Goal: Task Accomplishment & Management: Complete application form

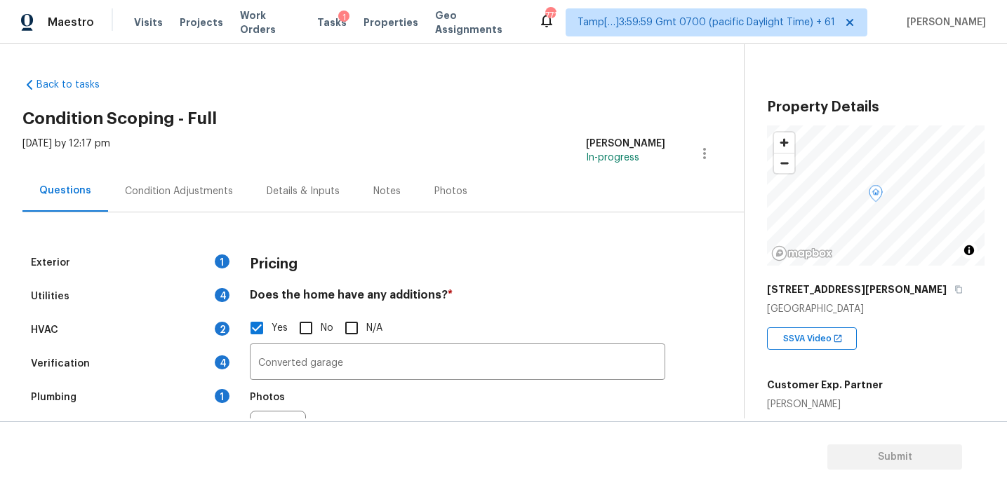
scroll to position [178, 0]
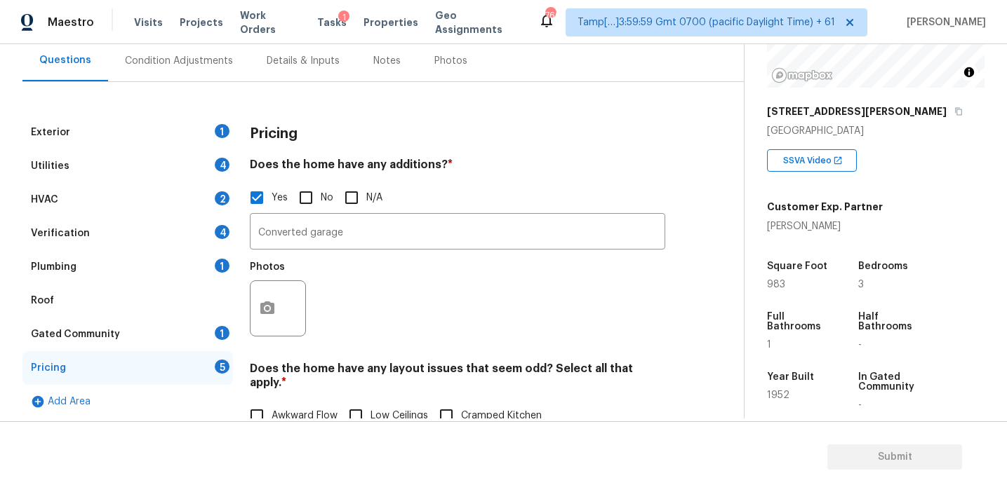
click at [271, 140] on h3 "Pricing" at bounding box center [274, 134] width 48 height 14
click at [265, 309] on circle "button" at bounding box center [267, 309] width 4 height 4
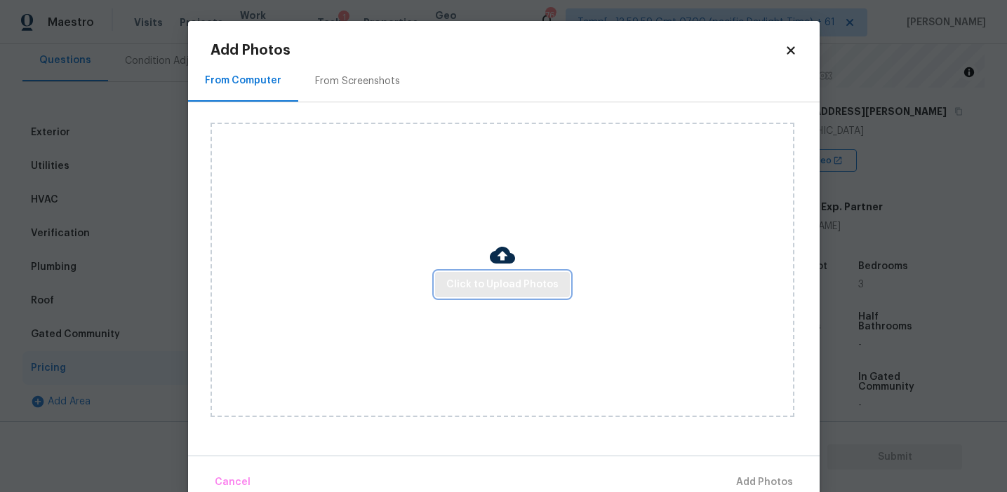
click at [477, 289] on span "Click to Upload Photos" at bounding box center [502, 285] width 112 height 18
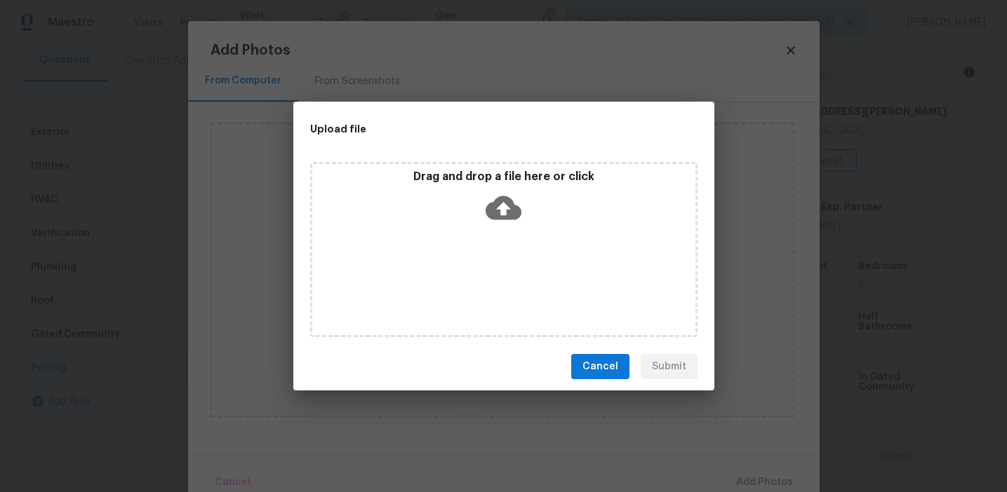
click at [479, 184] on div "Drag and drop a file here or click" at bounding box center [503, 200] width 383 height 60
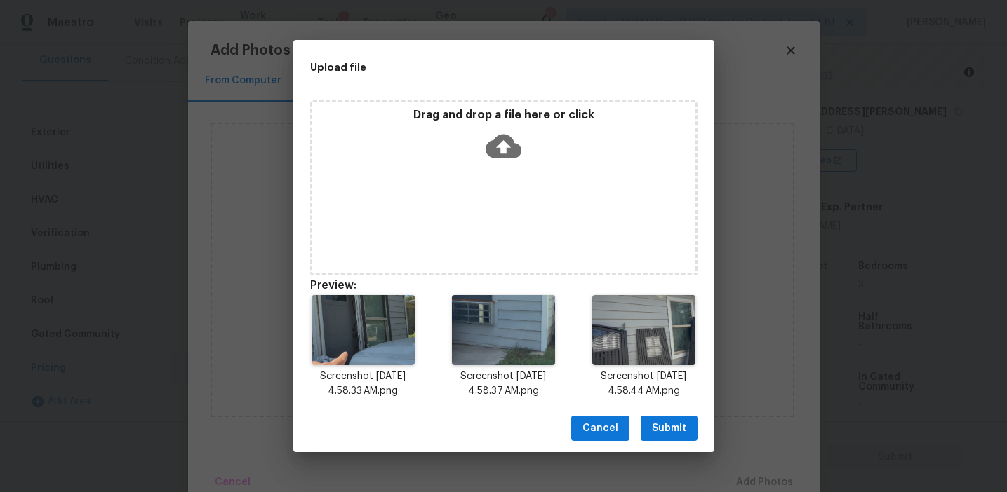
click at [658, 421] on span "Submit" at bounding box center [669, 429] width 34 height 18
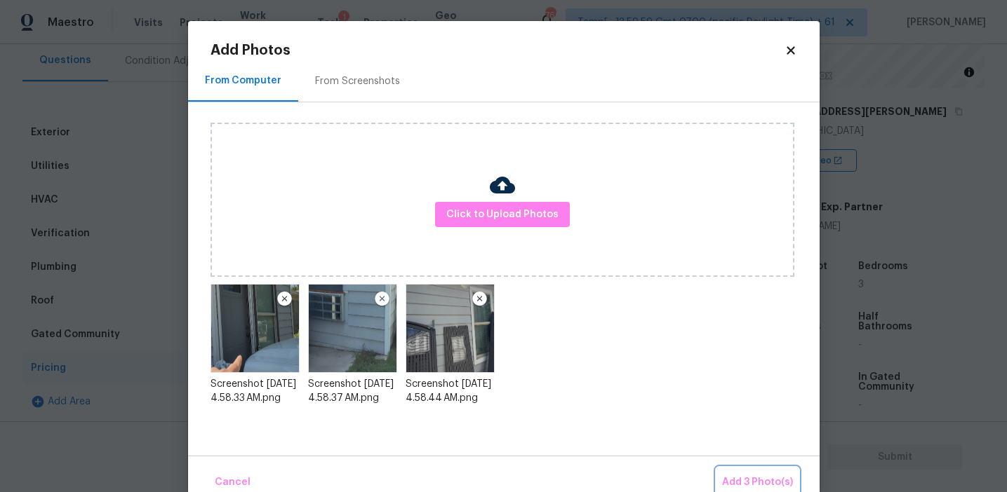
click at [744, 477] on span "Add 3 Photo(s)" at bounding box center [757, 483] width 71 height 18
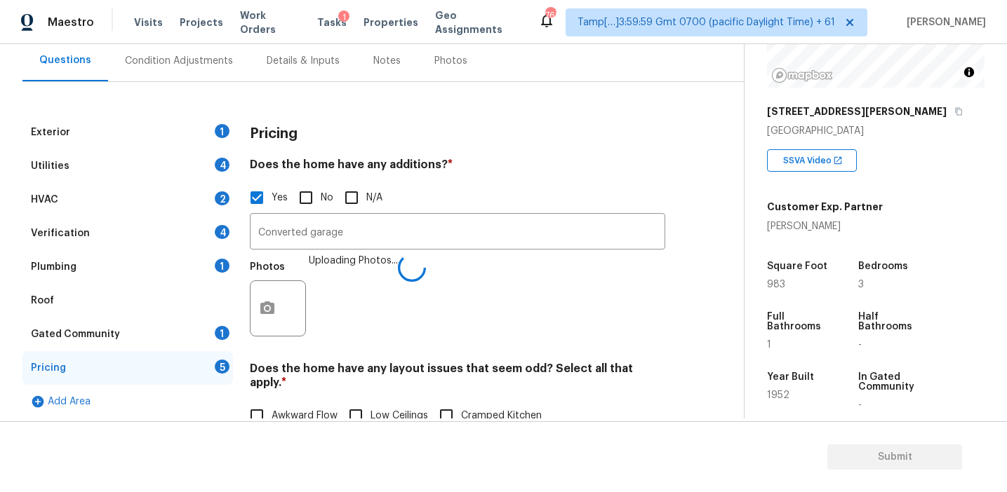
click at [439, 277] on div "Photos Uploading Photos..." at bounding box center [457, 299] width 415 height 91
click at [395, 163] on h4 "Does the home have any additions? *" at bounding box center [457, 168] width 415 height 21
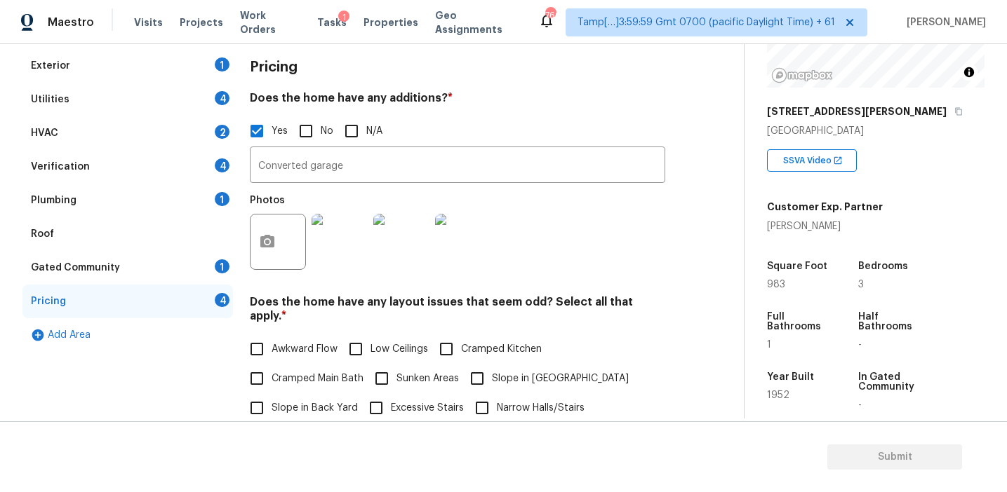
scroll to position [297, 0]
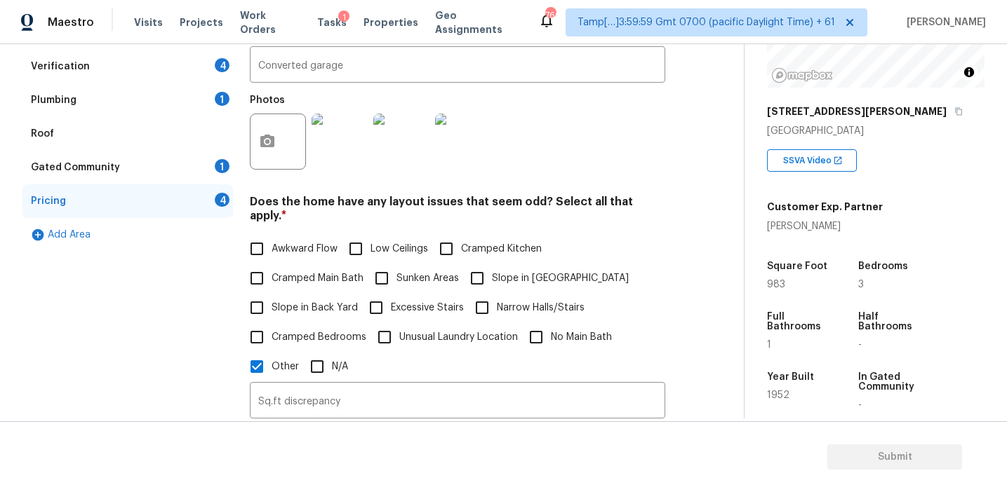
click at [312, 242] on span "Awkward Flow" at bounding box center [304, 249] width 66 height 15
click at [271, 235] on input "Awkward Flow" at bounding box center [256, 248] width 29 height 29
checkbox input "true"
click at [354, 238] on input "Low Ceilings" at bounding box center [355, 250] width 29 height 29
checkbox input "false"
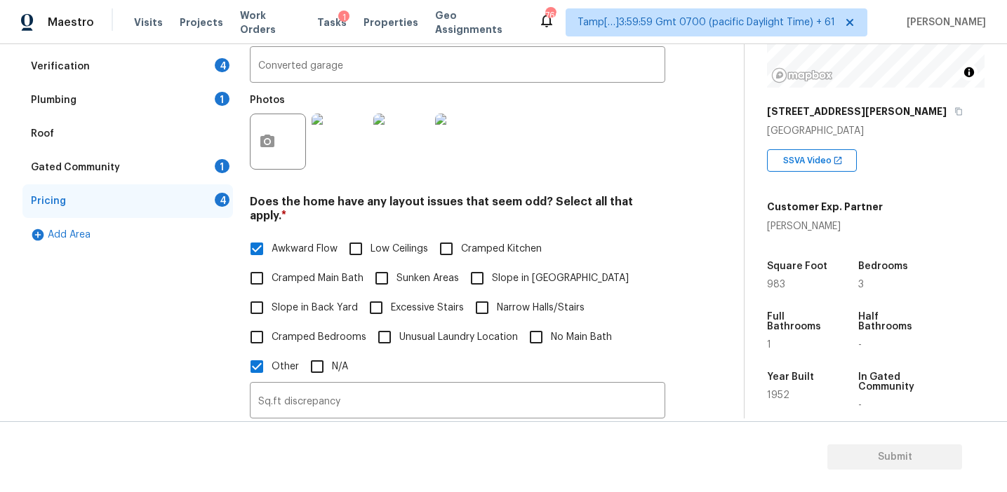
click at [335, 271] on span "Cramped Main Bath" at bounding box center [317, 278] width 92 height 15
click at [271, 265] on input "Cramped Main Bath" at bounding box center [256, 278] width 29 height 29
checkbox input "true"
click at [341, 330] on span "Cramped Bedrooms" at bounding box center [318, 337] width 95 height 15
click at [271, 323] on input "Cramped Bedrooms" at bounding box center [256, 337] width 29 height 29
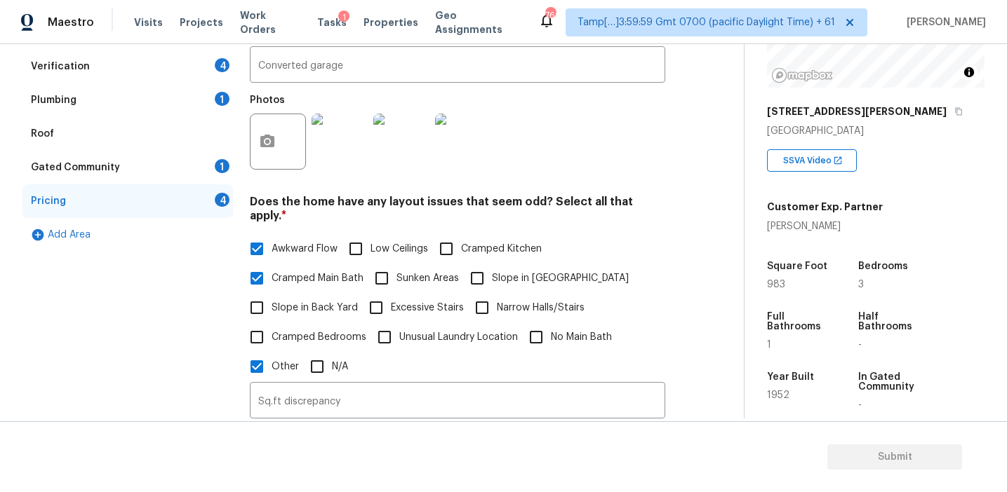
checkbox input "true"
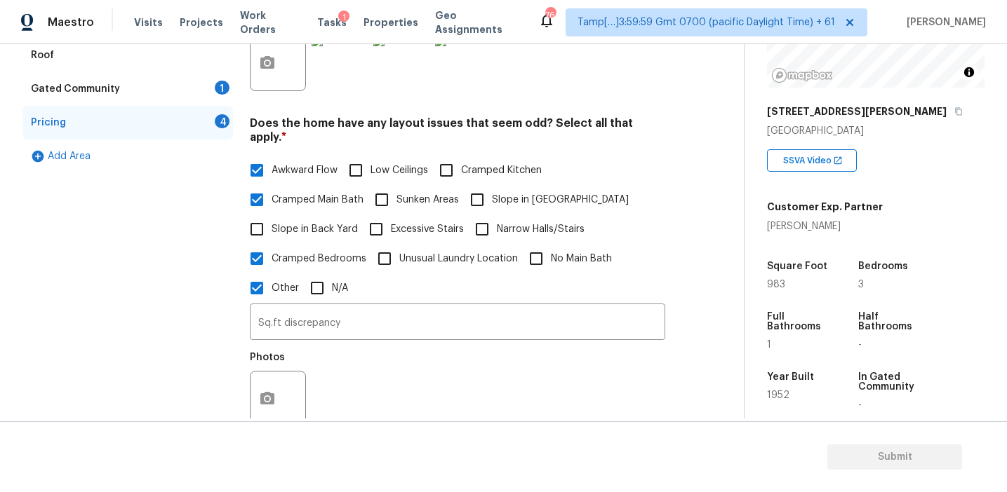
scroll to position [510, 0]
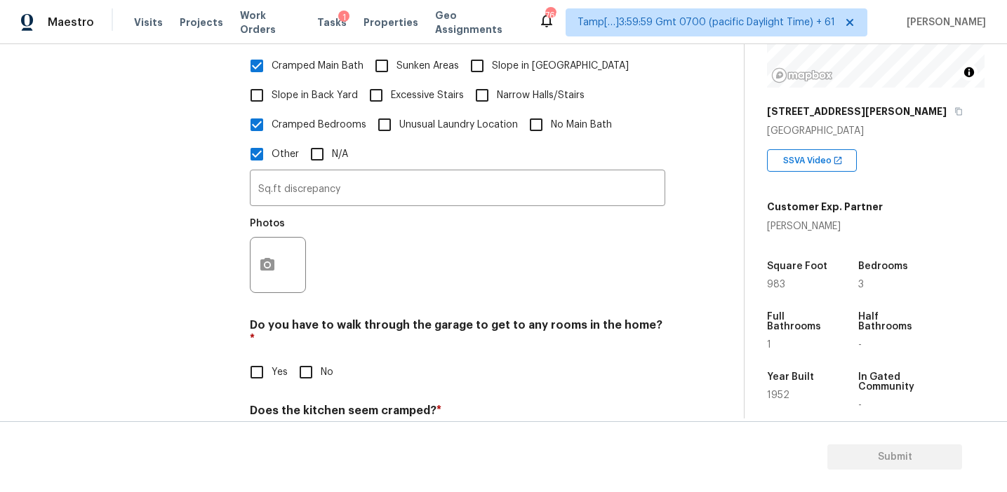
click at [533, 110] on input "No Main Bath" at bounding box center [535, 124] width 29 height 29
checkbox input "true"
click at [302, 359] on input "No" at bounding box center [305, 372] width 29 height 29
checkbox input "true"
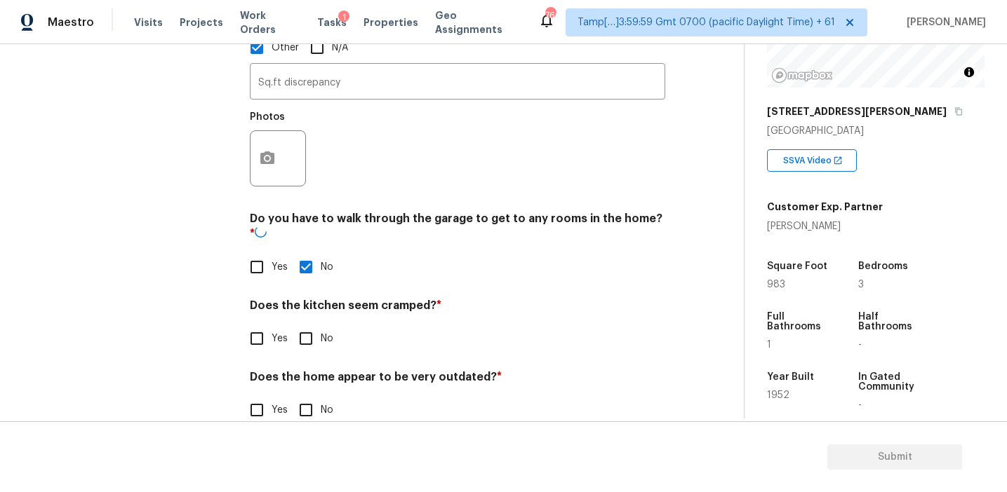
scroll to position [615, 0]
click at [307, 332] on div "Pricing Does the home have any additions? * Yes No N/A Converted garage ​ Photo…" at bounding box center [457, 36] width 415 height 811
click at [305, 324] on input "No" at bounding box center [305, 338] width 29 height 29
checkbox input "true"
click at [255, 397] on input "Yes" at bounding box center [256, 411] width 29 height 29
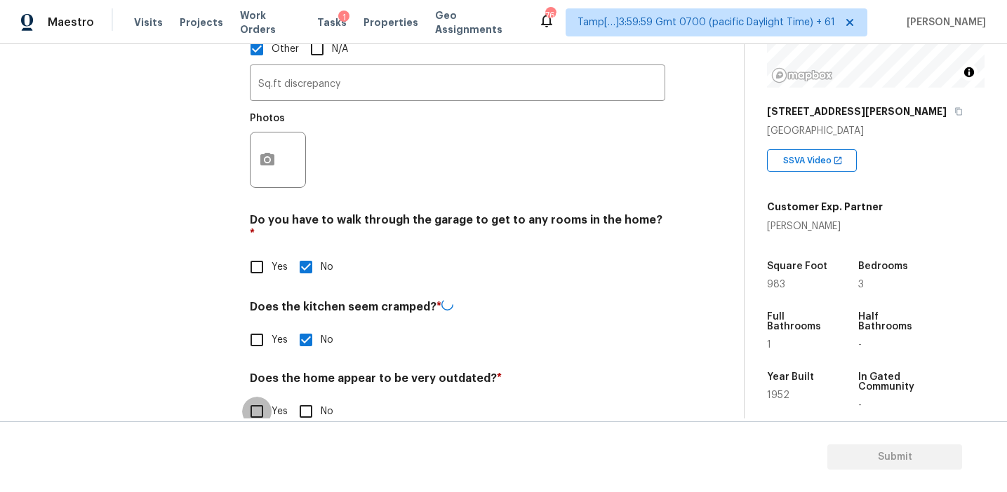
checkbox input "true"
click at [269, 153] on icon "button" at bounding box center [267, 159] width 14 height 13
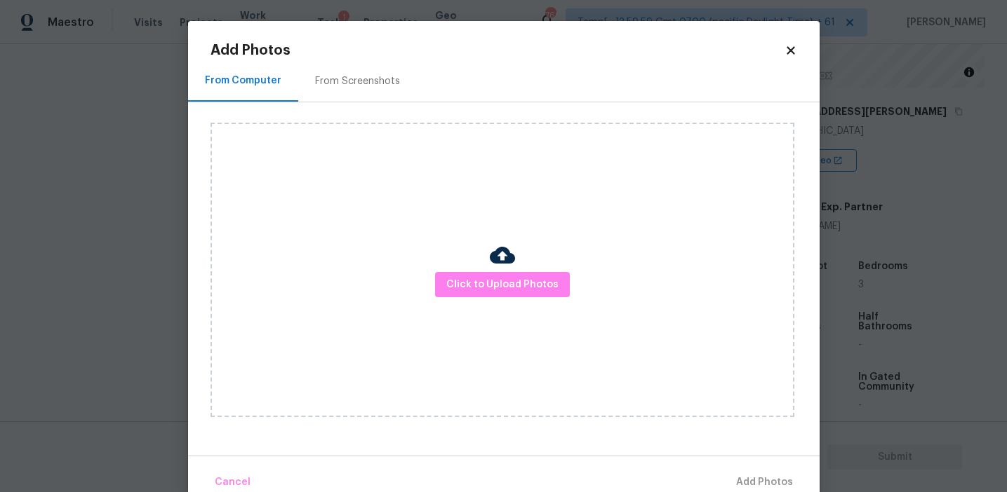
click at [352, 86] on div "From Screenshots" at bounding box center [357, 81] width 85 height 14
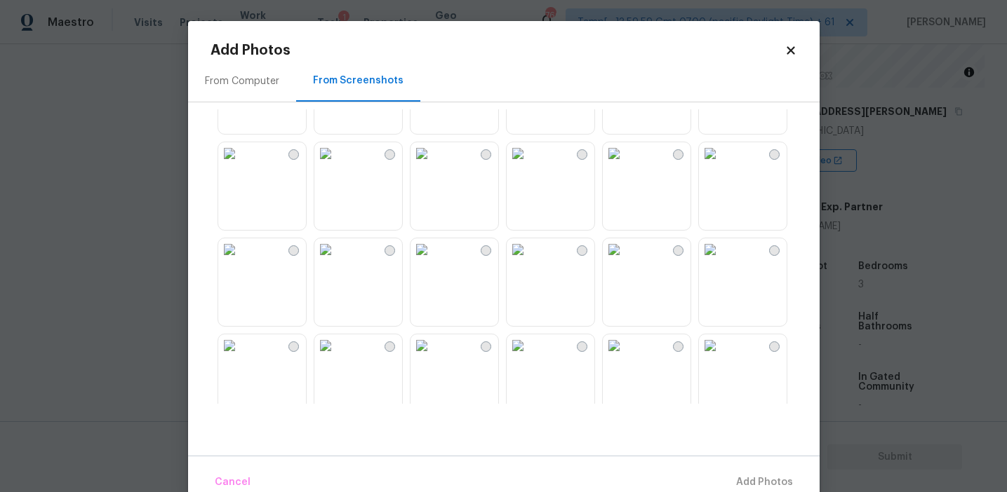
scroll to position [1116, 0]
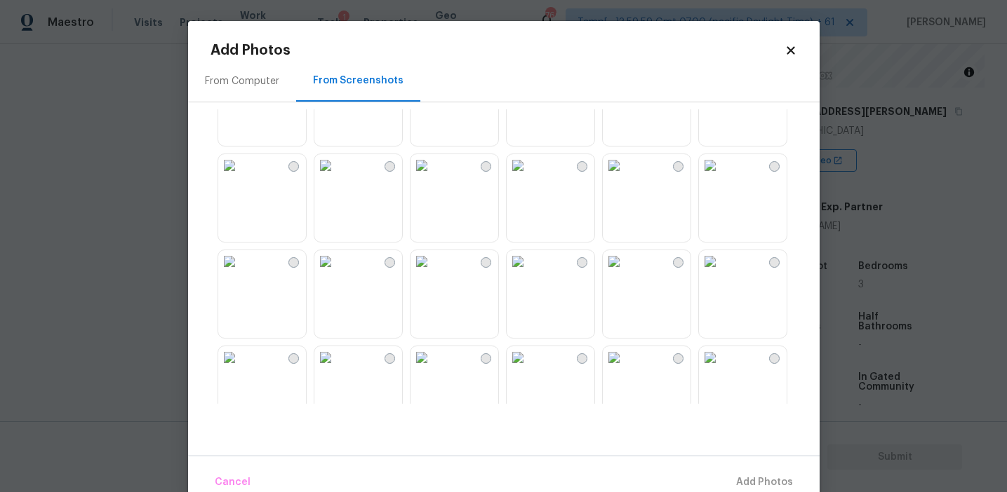
click at [337, 273] on img at bounding box center [325, 261] width 22 height 22
click at [737, 476] on span "Add 1 Photo(s)" at bounding box center [757, 483] width 69 height 18
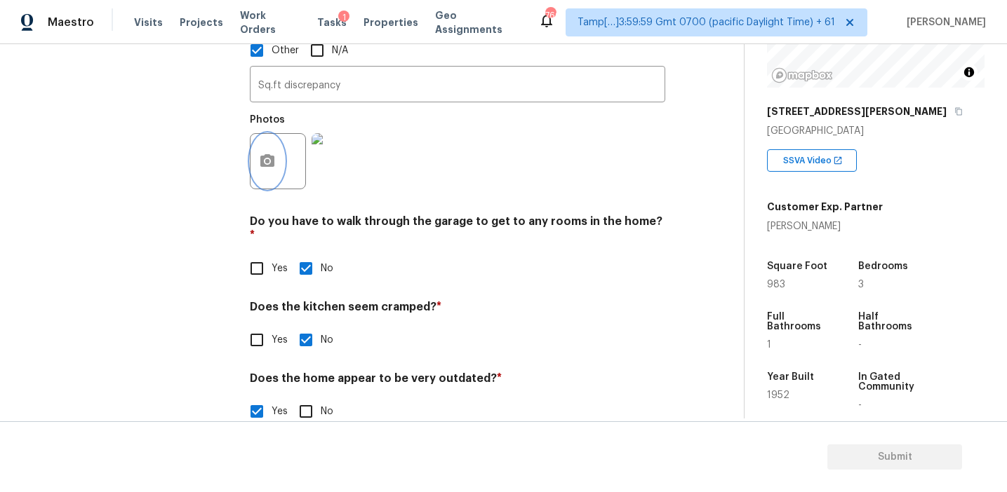
scroll to position [652, 0]
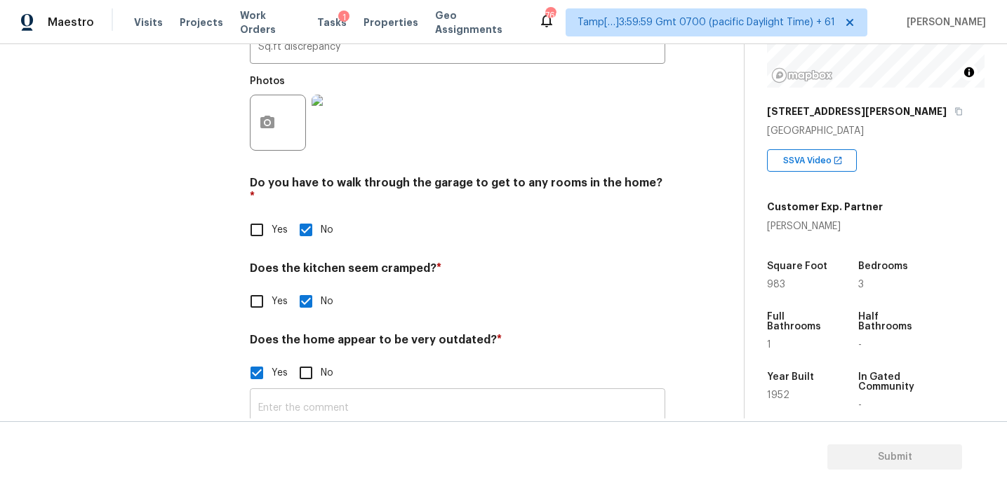
click at [281, 392] on input "text" at bounding box center [457, 408] width 415 height 33
type input "Home is messy and in poor condition"
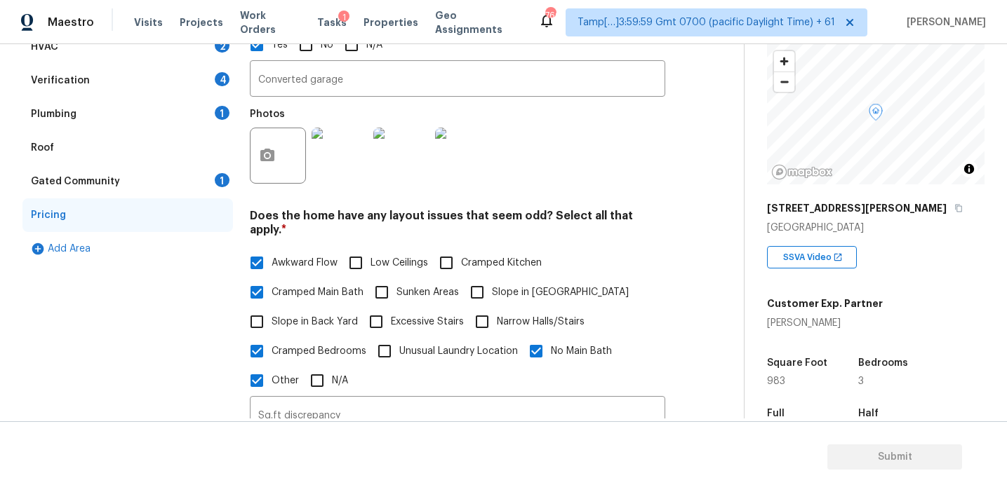
click at [206, 177] on div "Gated Community 1" at bounding box center [127, 182] width 210 height 34
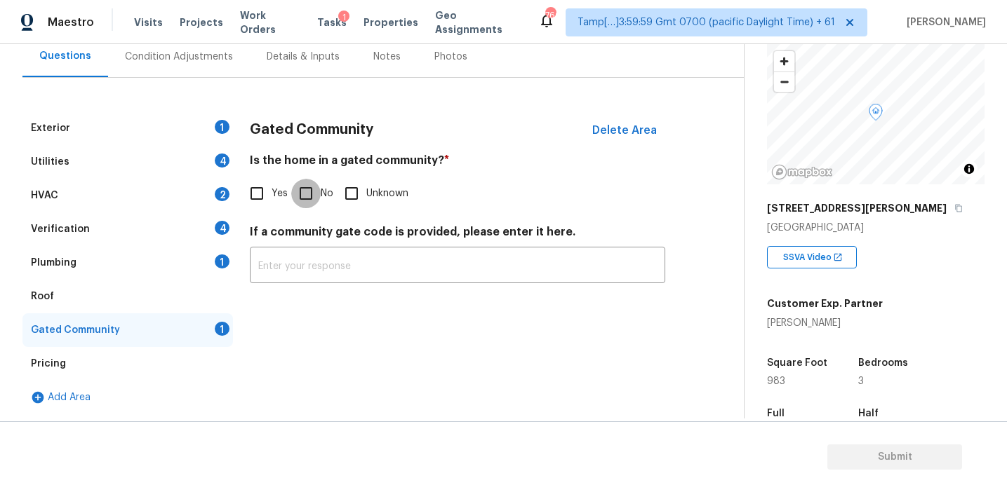
click at [307, 193] on input "No" at bounding box center [305, 193] width 29 height 29
checkbox input "true"
click at [150, 257] on div "Plumbing 1" at bounding box center [127, 263] width 210 height 34
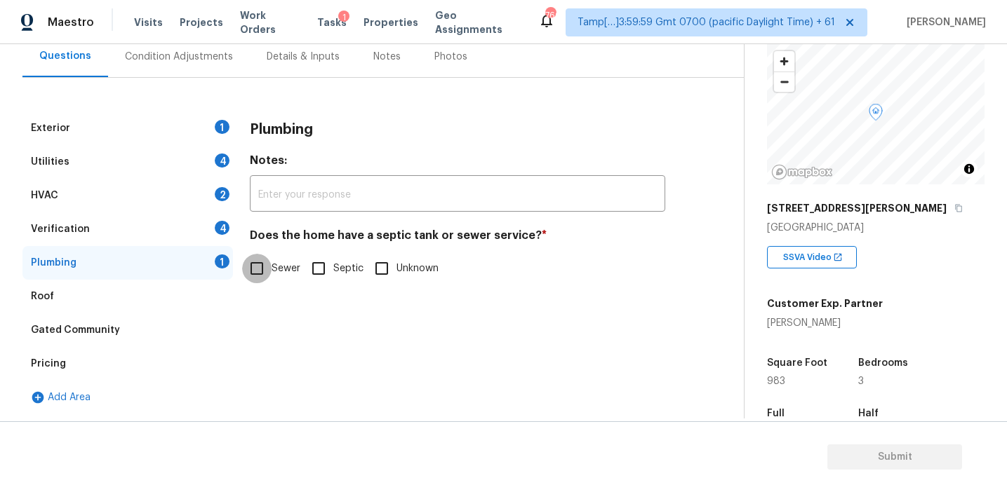
click at [269, 264] on input "Sewer" at bounding box center [256, 268] width 29 height 29
checkbox input "true"
click at [188, 228] on div "Verification 4" at bounding box center [127, 230] width 210 height 34
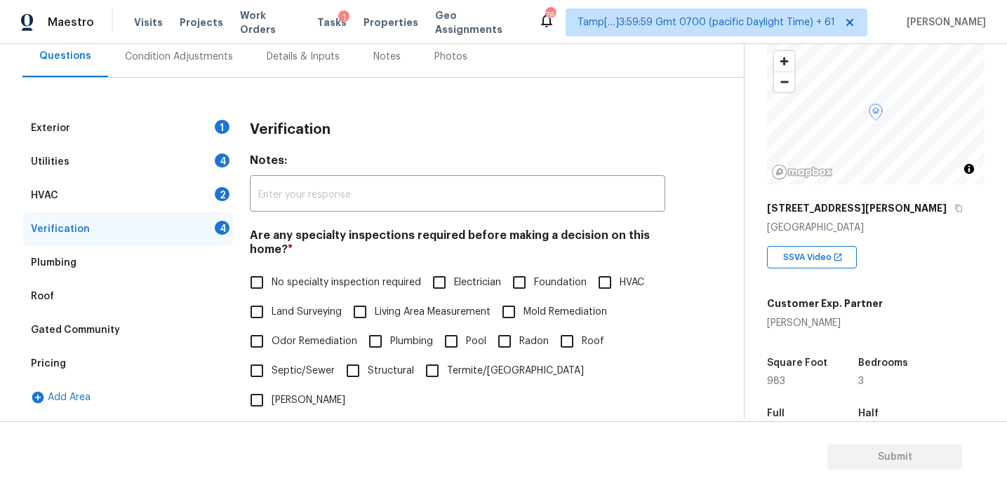
click at [307, 278] on span "No specialty inspection required" at bounding box center [345, 283] width 149 height 15
click at [271, 278] on input "No specialty inspection required" at bounding box center [256, 282] width 29 height 29
checkbox input "true"
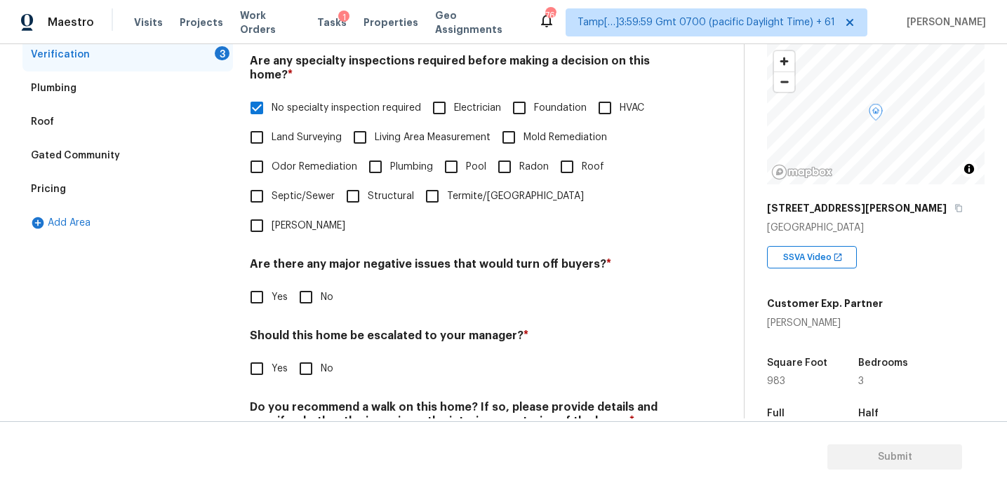
click at [563, 102] on span "Foundation" at bounding box center [560, 108] width 53 height 15
click at [534, 102] on input "Foundation" at bounding box center [518, 107] width 29 height 29
checkbox input "true"
click at [350, 102] on span "No specialty inspection required" at bounding box center [345, 108] width 149 height 15
click at [271, 102] on input "No specialty inspection required" at bounding box center [256, 107] width 29 height 29
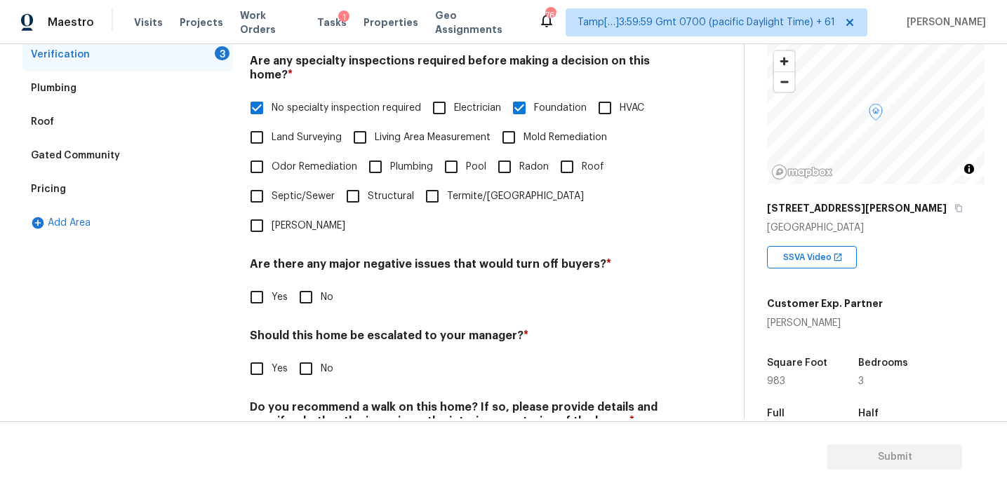
checkbox input "false"
click at [307, 283] on input "No" at bounding box center [305, 297] width 29 height 29
checkbox input "true"
click at [304, 356] on input "No" at bounding box center [305, 370] width 29 height 29
checkbox input "true"
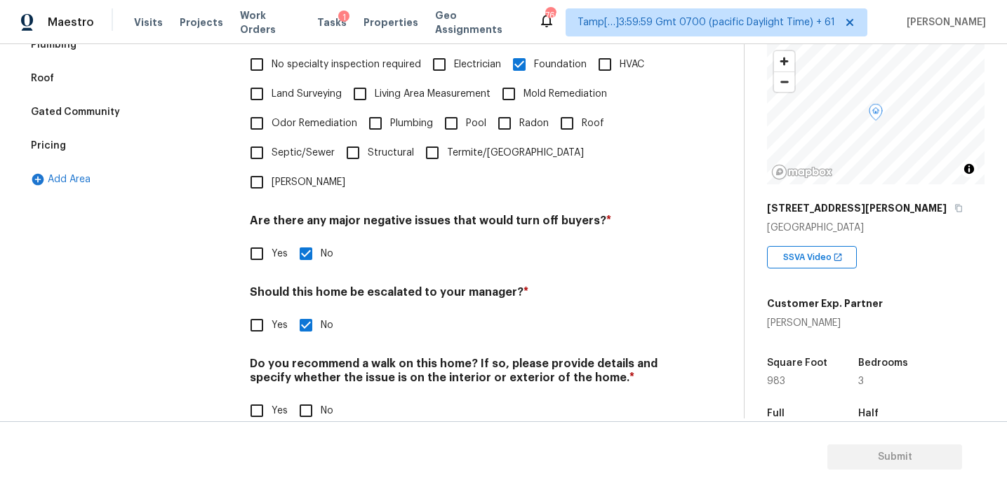
scroll to position [351, 0]
click at [304, 398] on input "No" at bounding box center [305, 412] width 29 height 29
checkbox input "true"
click at [581, 118] on span "Roof" at bounding box center [592, 125] width 22 height 15
click at [581, 118] on input "Roof" at bounding box center [566, 124] width 29 height 29
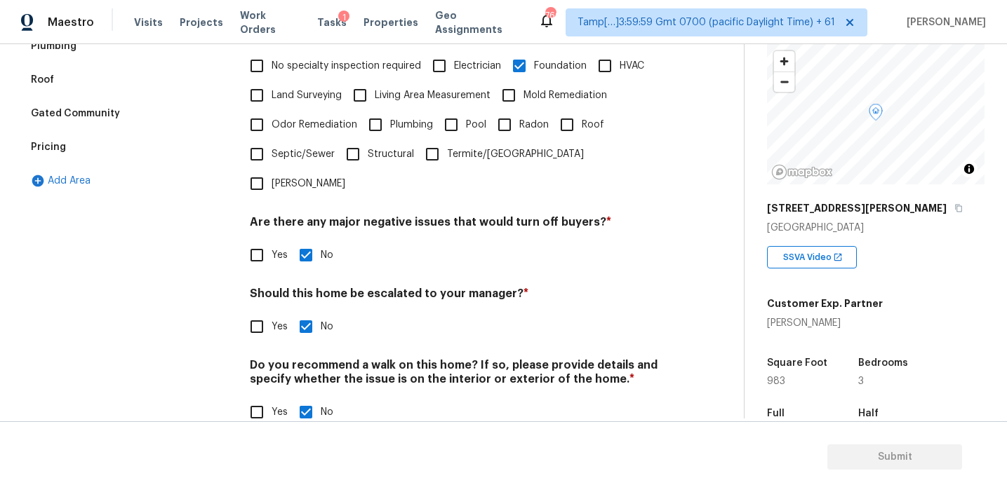
checkbox input "true"
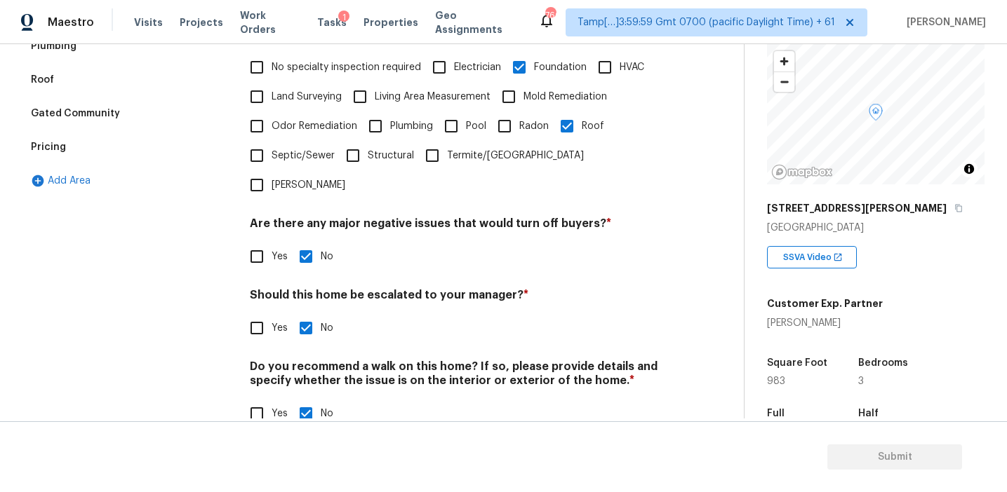
click at [259, 314] on input "Yes" at bounding box center [256, 328] width 29 height 29
checkbox input "true"
checkbox input "false"
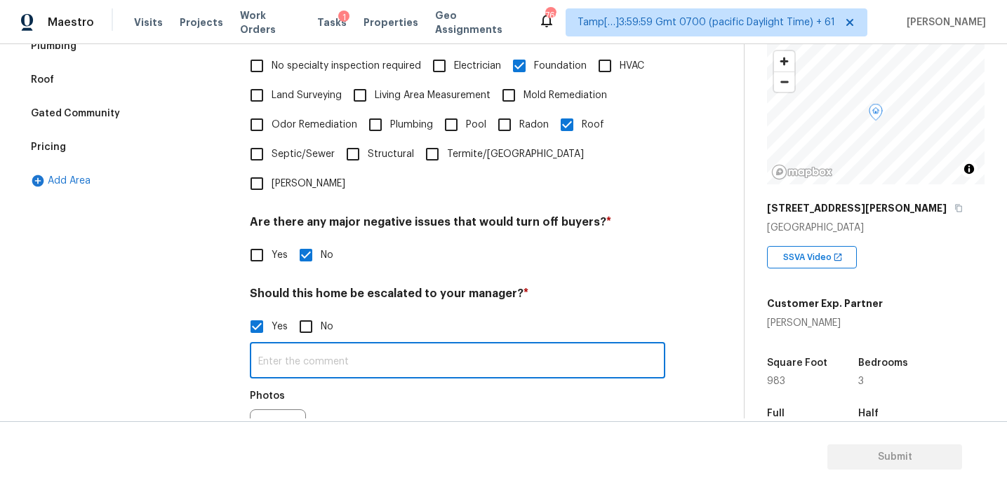
click at [278, 346] on input "text" at bounding box center [457, 362] width 415 height 33
click at [391, 346] on input "Severe foundation issues thorughout" at bounding box center [457, 362] width 415 height 33
type input "Severe foundation issues throughout"
click at [268, 419] on div "Back to tasks Condition Scoping - Full [DATE] by 12:17 pm [PERSON_NAME] In-prog…" at bounding box center [503, 268] width 1007 height 448
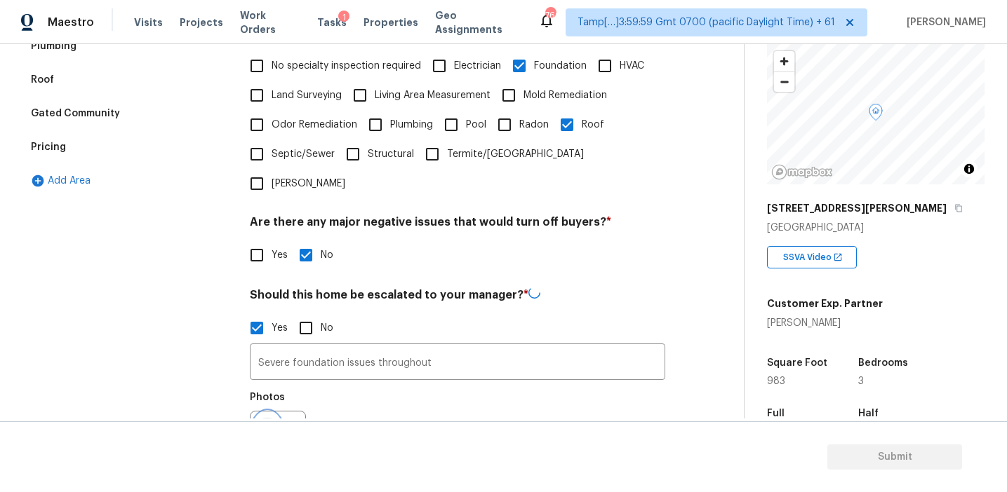
click at [267, 431] on icon "button" at bounding box center [267, 439] width 17 height 17
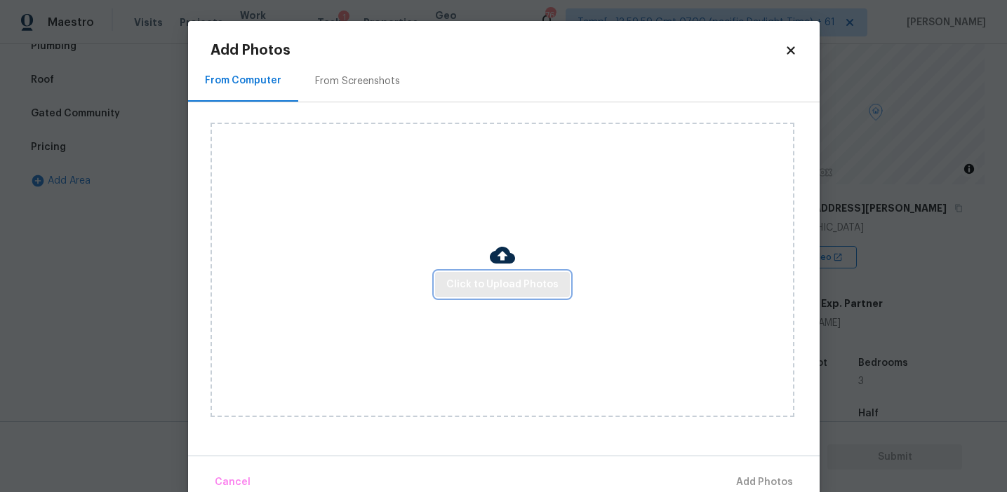
click at [530, 282] on span "Click to Upload Photos" at bounding box center [502, 285] width 112 height 18
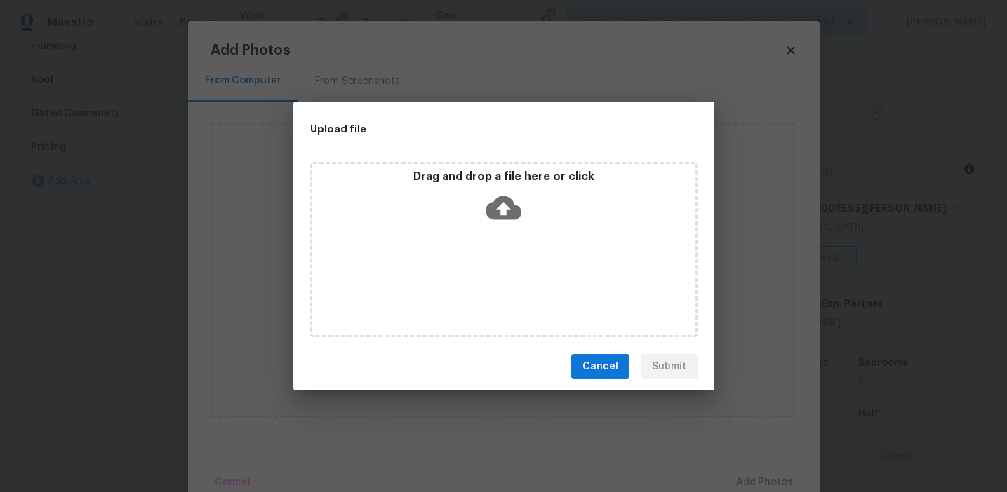
click at [511, 190] on icon at bounding box center [503, 208] width 36 height 36
